Goal: Communication & Community: Participate in discussion

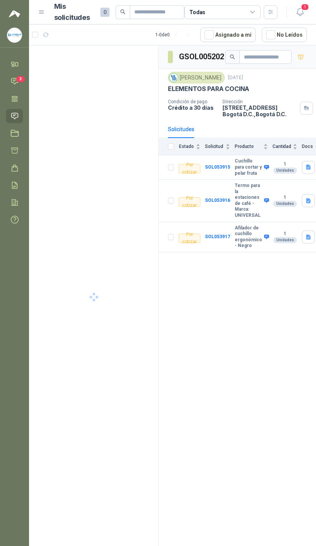
scroll to position [0, 16]
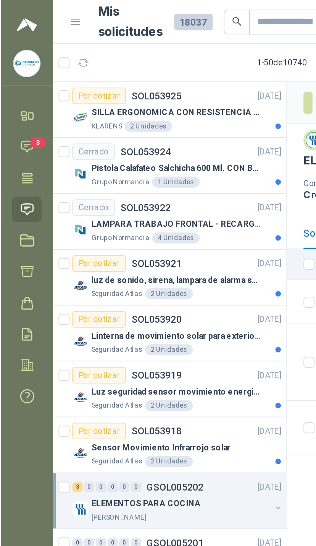
click at [18, 88] on link "Chat 3" at bounding box center [14, 81] width 17 height 14
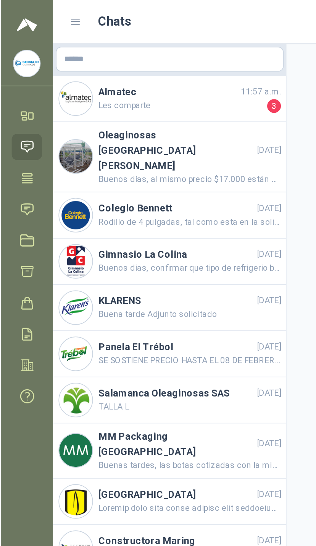
click at [132, 64] on div "Almatec 11:57 a.m. Les comparte 3" at bounding box center [94, 55] width 130 height 26
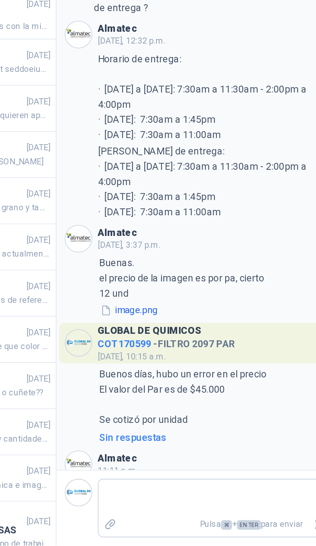
scroll to position [89, 0]
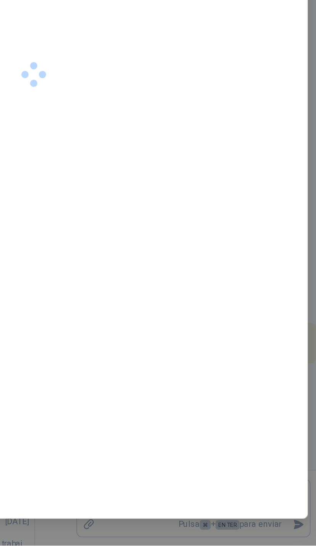
scroll to position [11, 0]
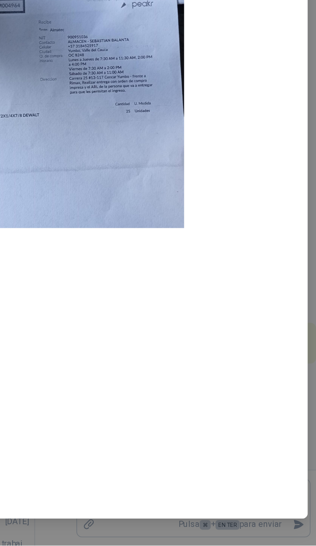
click at [136, 53] on div at bounding box center [158, 285] width 298 height 486
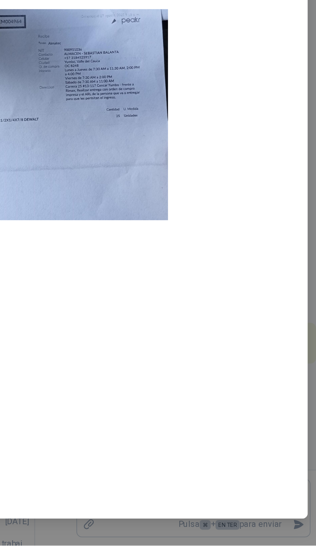
click at [150, 62] on div at bounding box center [158, 285] width 298 height 486
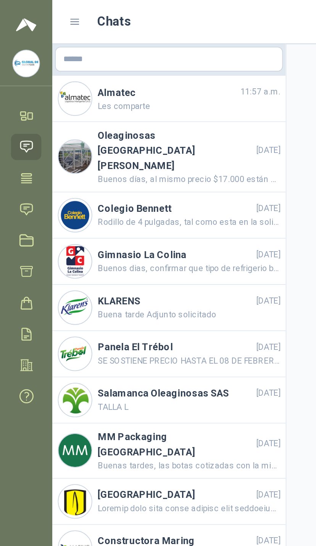
click at [96, 58] on span "Les comparte" at bounding box center [104, 58] width 101 height 7
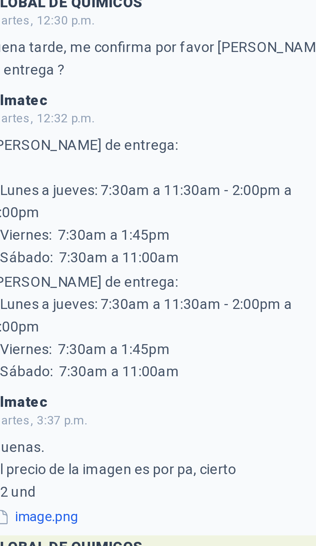
scroll to position [110, 0]
